Goal: Task Accomplishment & Management: Manage account settings

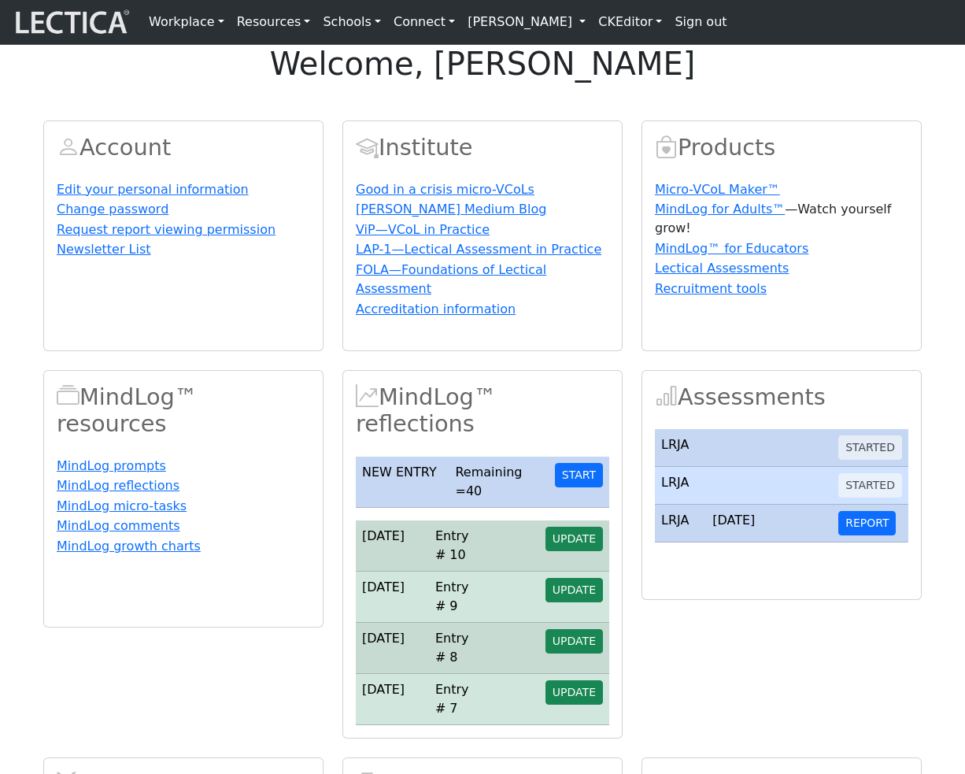
click at [556, 32] on link "[PERSON_NAME]" at bounding box center [526, 21] width 131 height 31
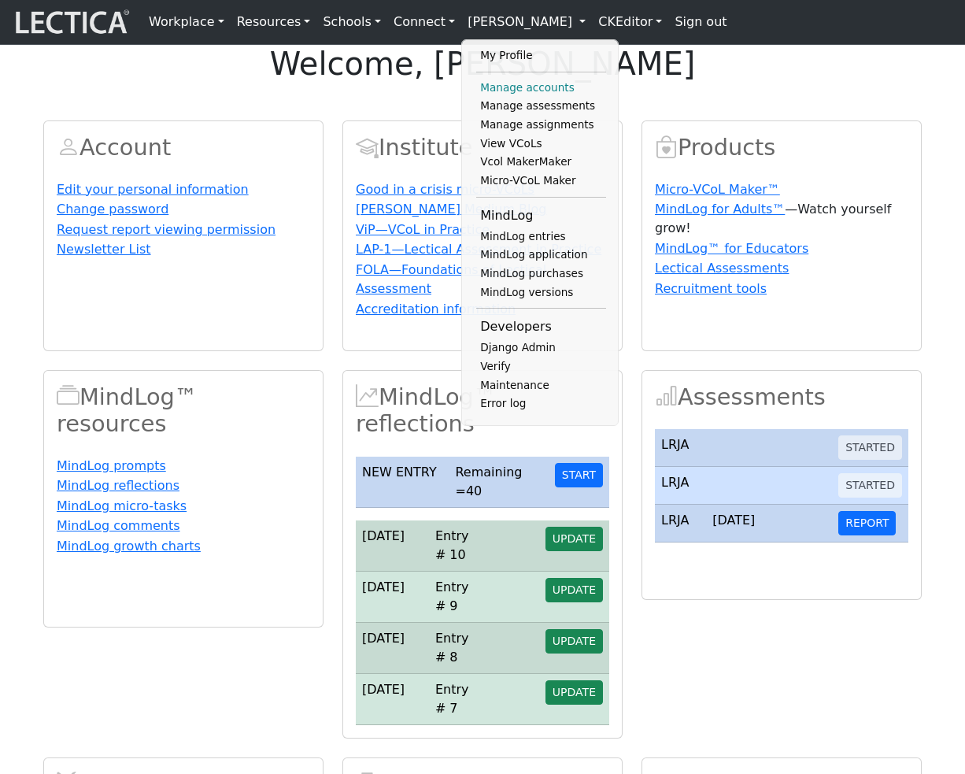
click at [504, 94] on link "Manage accounts" at bounding box center [541, 88] width 130 height 19
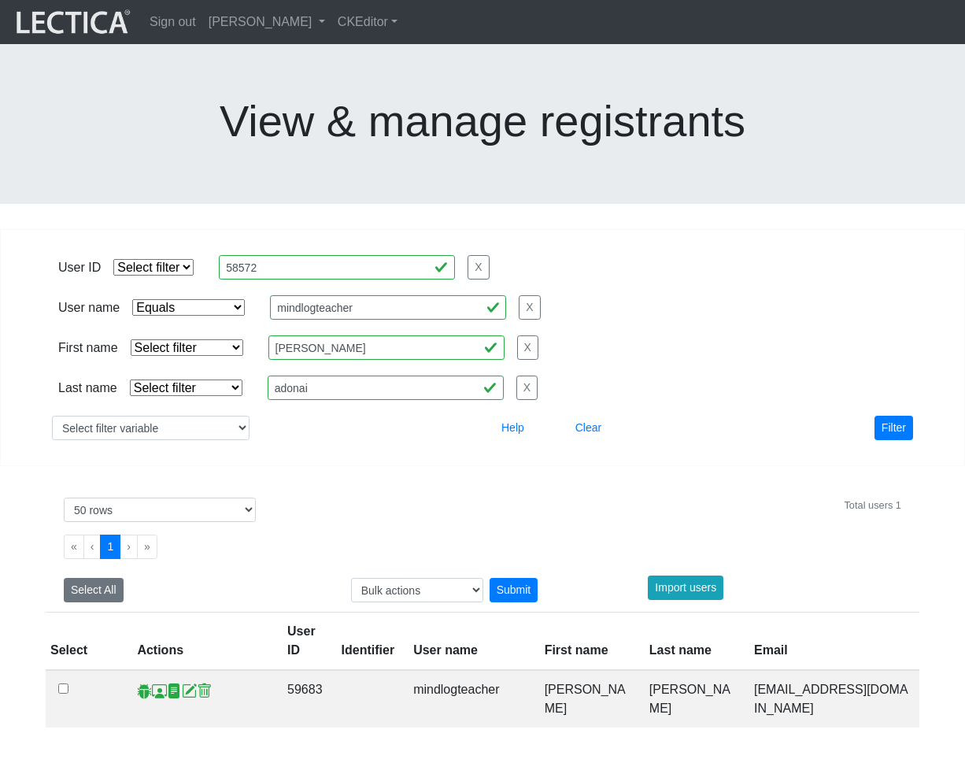
select select "iexact"
select select "50"
select select "equal"
click option "Equals" at bounding box center [0, 0] width 0 height 0
select select
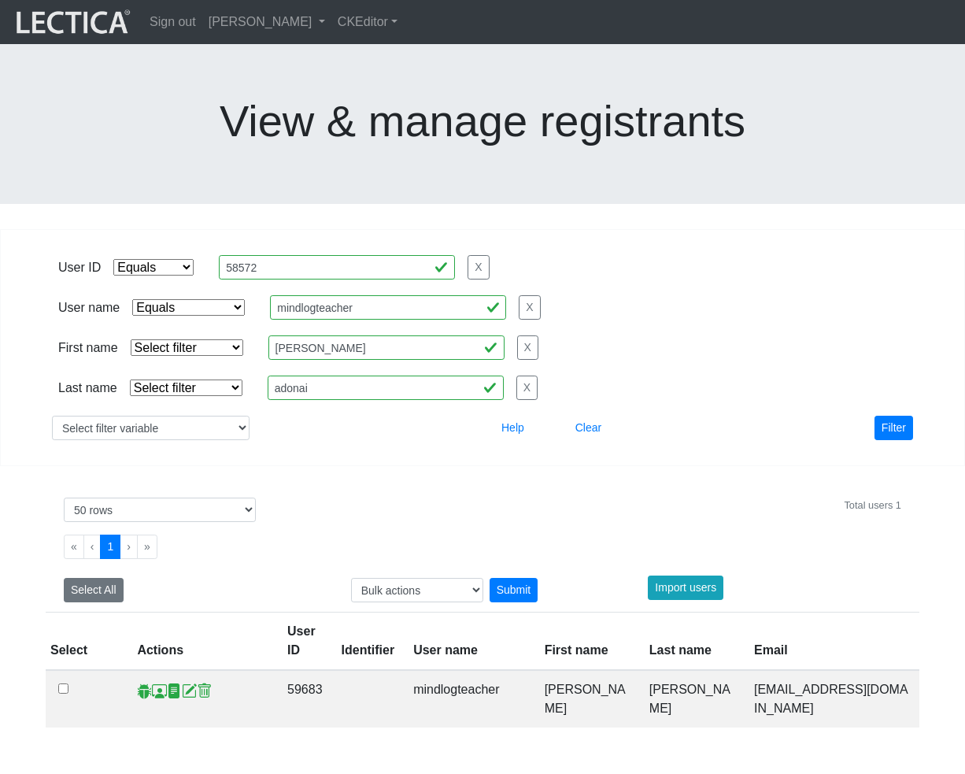
click option "Select filter" at bounding box center [0, 0] width 0 height 0
click at [895, 416] on button "Filter" at bounding box center [893, 428] width 39 height 24
select select "iexact"
click option "Equals" at bounding box center [0, 0] width 0 height 0
click at [322, 335] on input "daniel" at bounding box center [386, 347] width 236 height 24
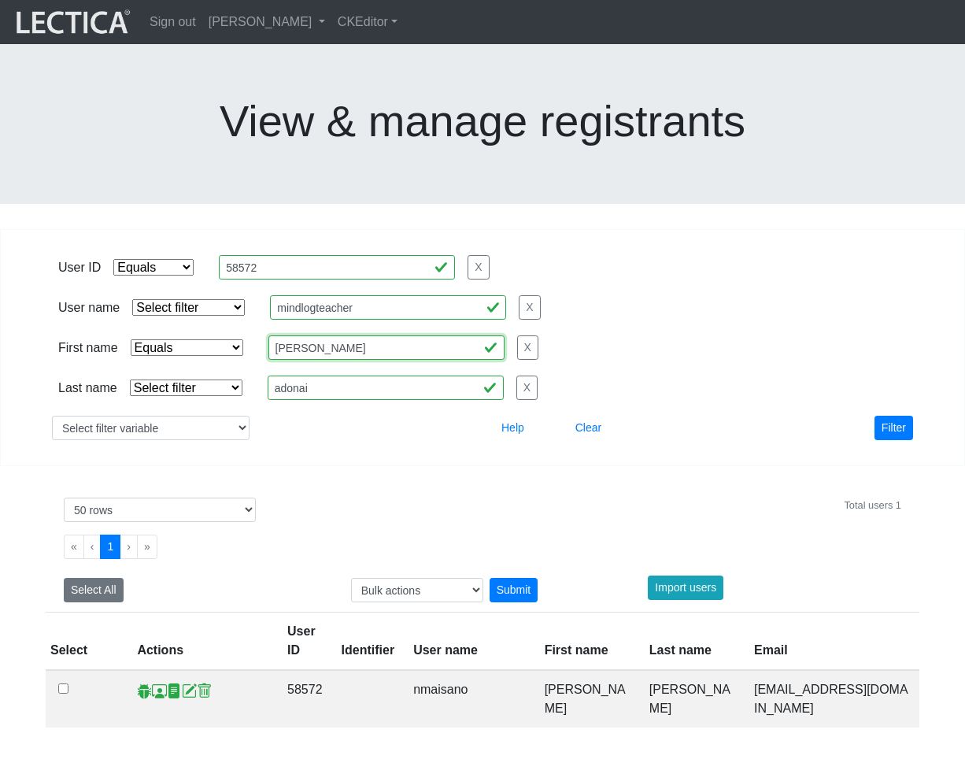
click at [322, 335] on input "daniel" at bounding box center [386, 347] width 236 height 24
type input "francis"
click at [889, 416] on button "Filter" at bounding box center [893, 428] width 39 height 24
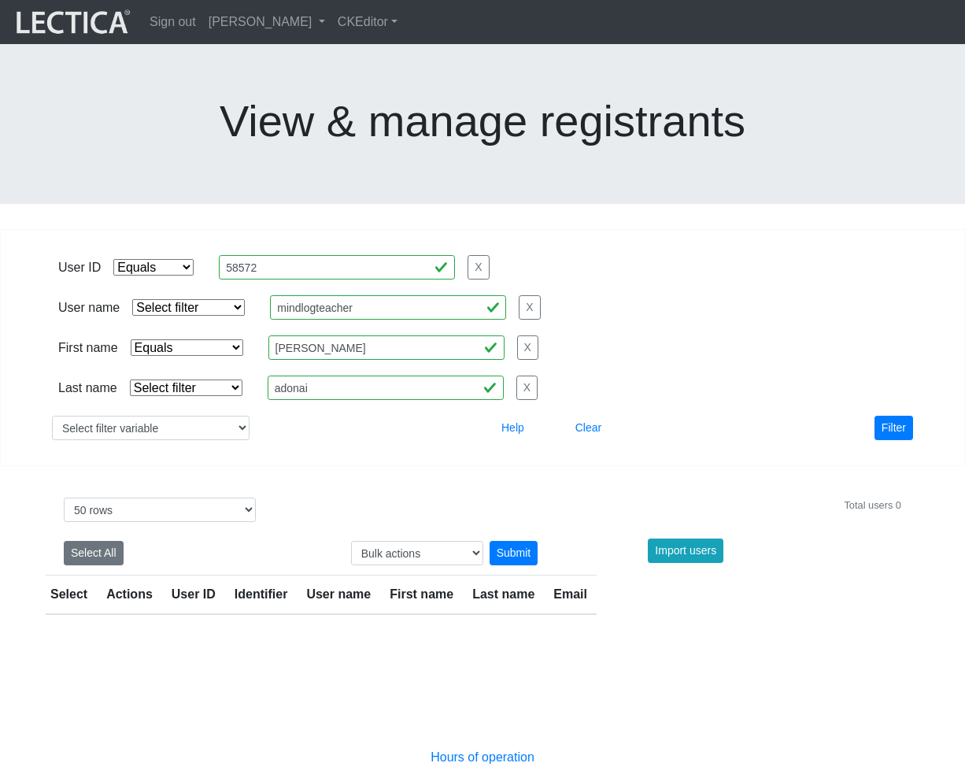
select select
click option "Select filter" at bounding box center [0, 0] width 0 height 0
click at [897, 416] on button "Filter" at bounding box center [893, 428] width 39 height 24
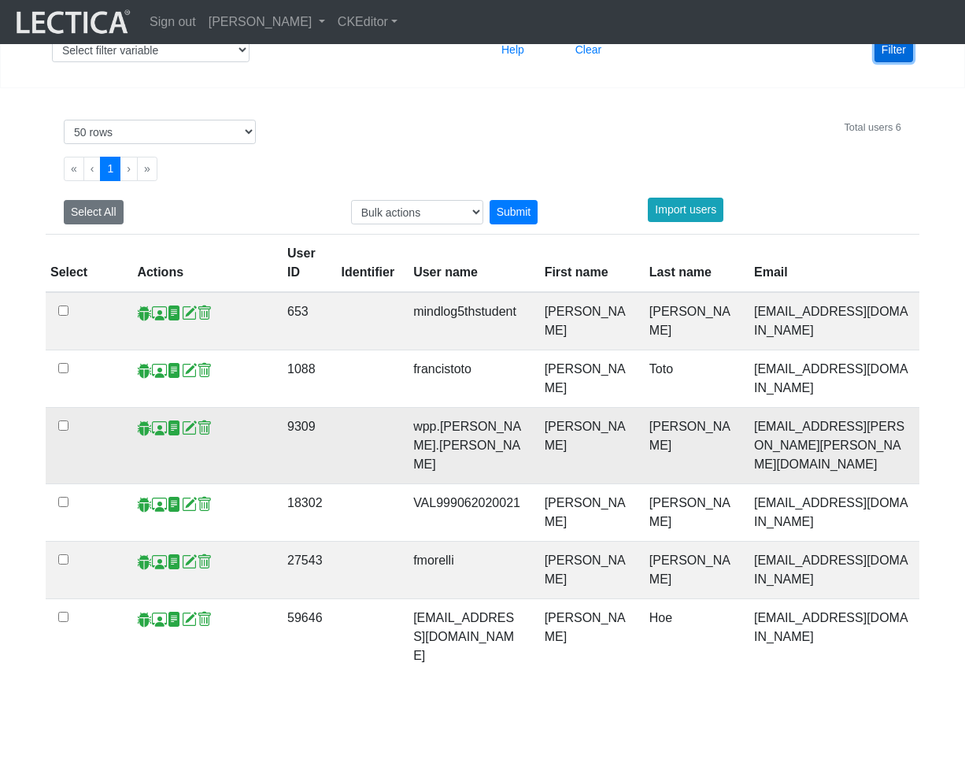
scroll to position [380, 0]
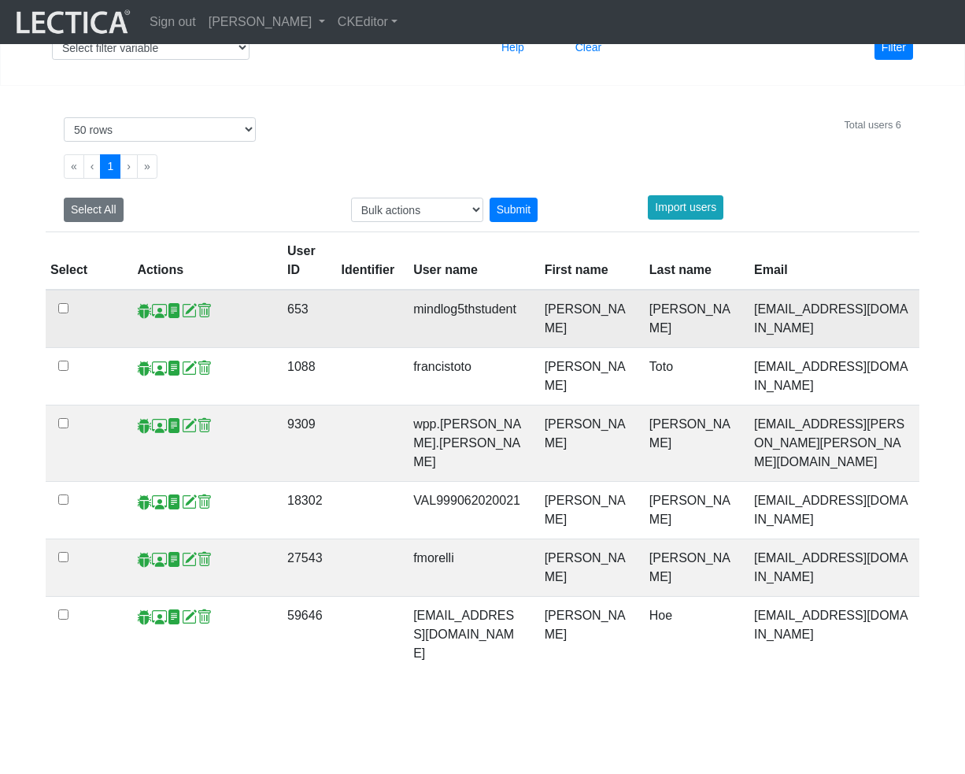
click at [162, 302] on span at bounding box center [159, 310] width 15 height 17
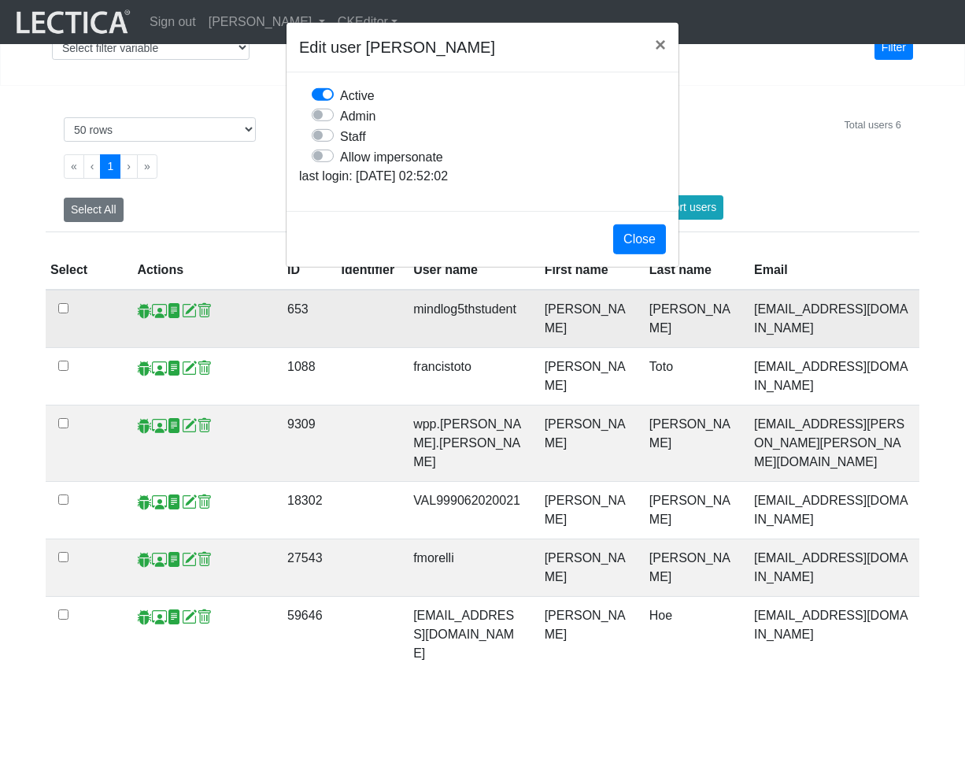
scroll to position [0, 0]
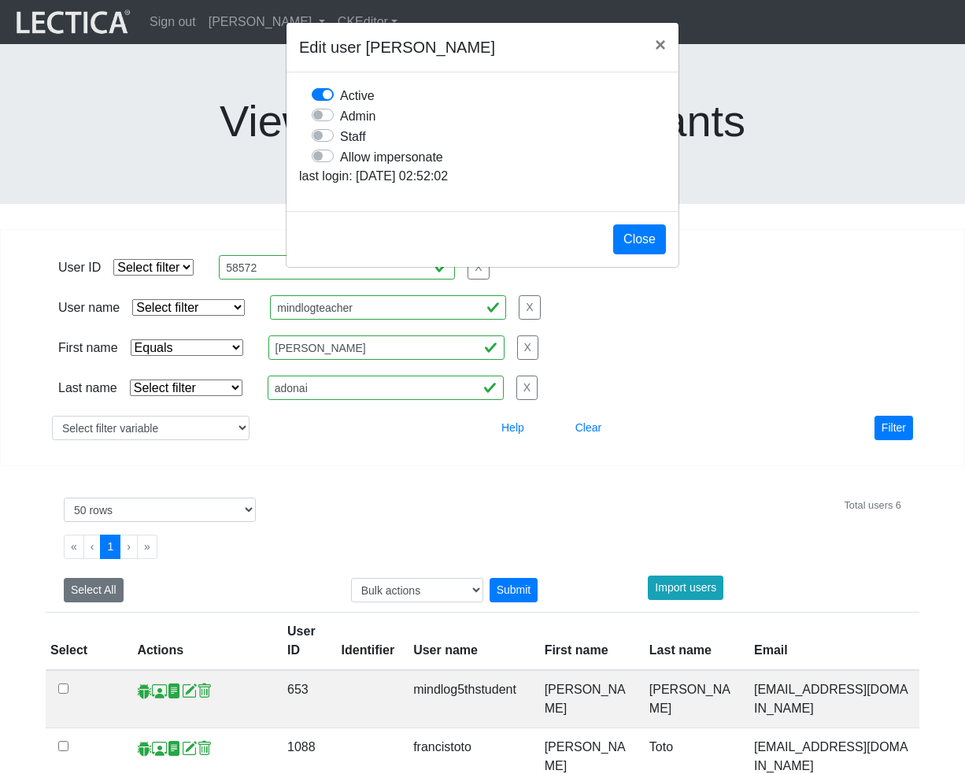
click at [340, 167] on label "Allow impersonate" at bounding box center [391, 156] width 103 height 20
click at [324, 162] on input "Allow impersonate" at bounding box center [318, 154] width 13 height 16
checkbox input "true"
click at [650, 254] on button "Close" at bounding box center [639, 239] width 53 height 30
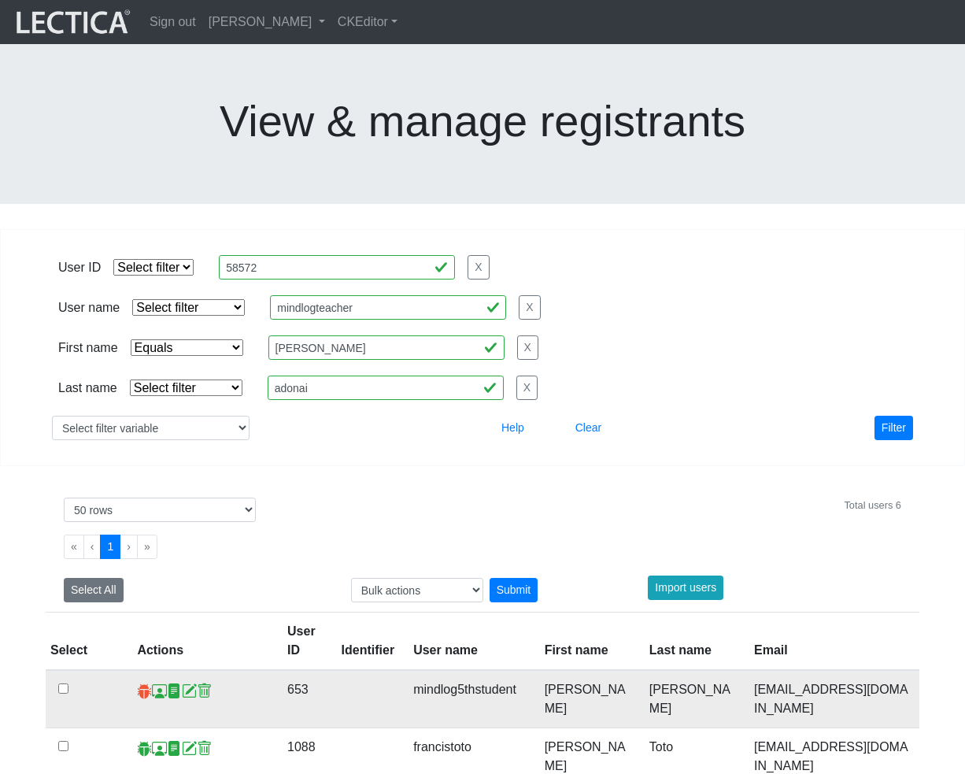
click at [142, 682] on span at bounding box center [144, 690] width 15 height 17
